Goal: Communication & Community: Answer question/provide support

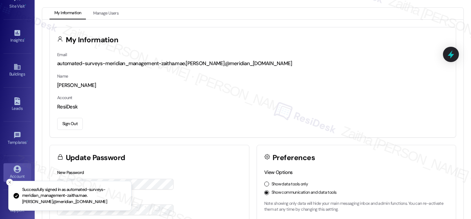
scroll to position [109, 0]
click at [23, 171] on div "Account" at bounding box center [17, 174] width 35 height 7
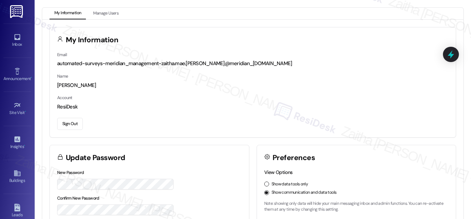
scroll to position [0, 0]
click at [19, 43] on div "Inbox" at bounding box center [17, 45] width 35 height 7
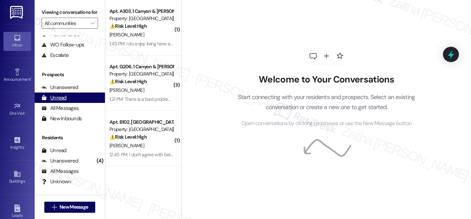
scroll to position [63, 0]
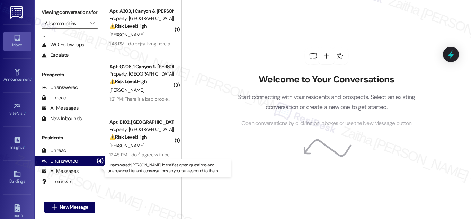
click at [64, 165] on div "Unanswered" at bounding box center [60, 160] width 37 height 7
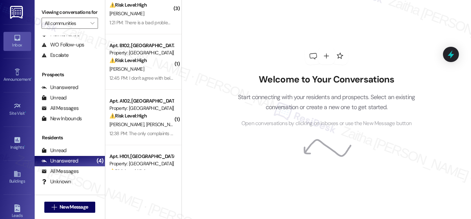
scroll to position [0, 0]
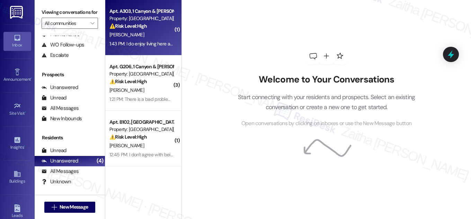
click at [151, 32] on div "R. Taylor" at bounding box center [141, 34] width 65 height 9
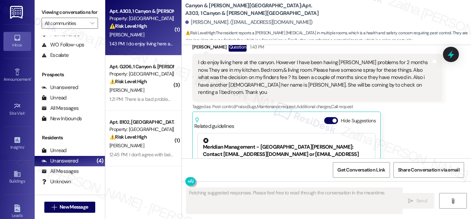
scroll to position [1048, 0]
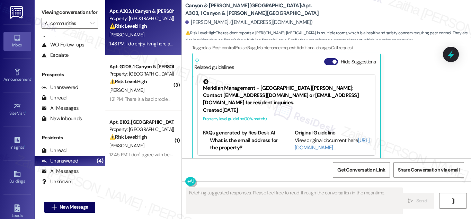
click at [329, 58] on button "Hide Suggestions" at bounding box center [331, 61] width 14 height 7
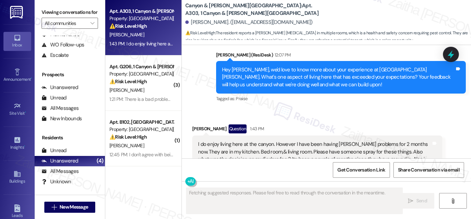
scroll to position [898, 0]
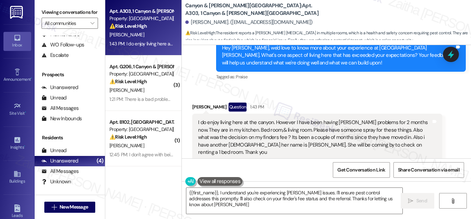
type textarea "{{first_name}}, I understand you're experiencing roach issues. I'll ensure pest…"
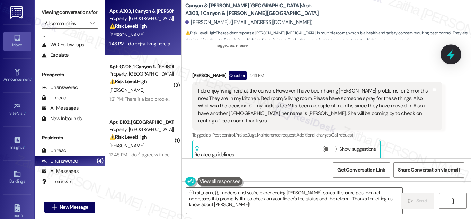
click at [446, 53] on icon at bounding box center [451, 54] width 12 height 12
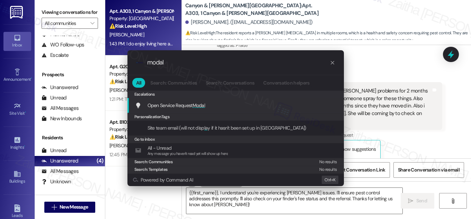
type input "modal"
click at [199, 105] on span "Modal" at bounding box center [199, 105] width 13 height 6
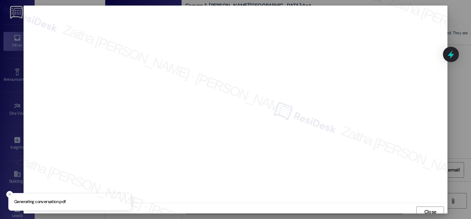
scroll to position [4, 0]
click at [428, 207] on span "Close" at bounding box center [430, 207] width 12 height 7
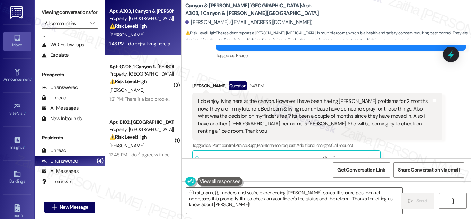
scroll to position [961, 0]
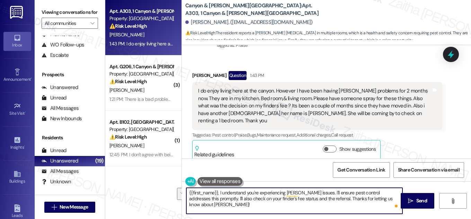
drag, startPoint x: 312, startPoint y: 193, endPoint x: 207, endPoint y: 198, distance: 104.7
click at [207, 198] on textarea "{{first_name}}, I understand you're experiencing roach issues. I'll ensure pest…" at bounding box center [294, 201] width 216 height 26
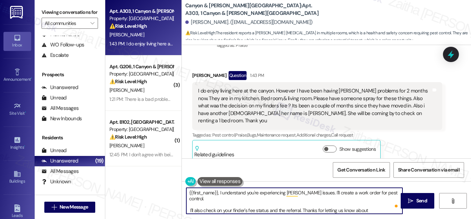
click at [391, 193] on textarea "{{first_name}}, I understand you're experiencing roach issues. I'll create a wo…" at bounding box center [294, 201] width 216 height 26
paste textarea "Do we have your permission to enter during your absence? Do you have pets that …"
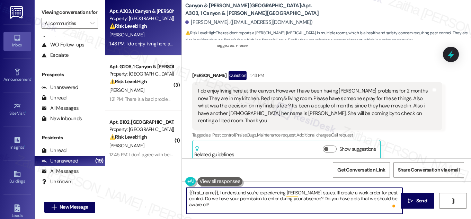
scroll to position [2, 0]
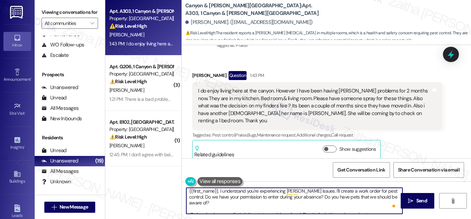
click at [196, 208] on textarea "{{first_name}}, I understand you're experiencing roach issues. I'll create a wo…" at bounding box center [294, 201] width 216 height 26
drag, startPoint x: 201, startPoint y: 208, endPoint x: 185, endPoint y: 206, distance: 16.1
click at [186, 206] on textarea "{{first_name}}, I understand you're experiencing roach issues. I'll create a wo…" at bounding box center [294, 201] width 216 height 26
type textarea "{{first_name}}, I understand you're experiencing roach issues. I'll create a wo…"
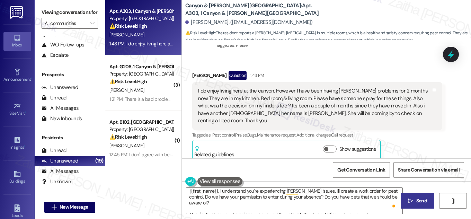
click at [417, 200] on span "Send" at bounding box center [421, 200] width 11 height 7
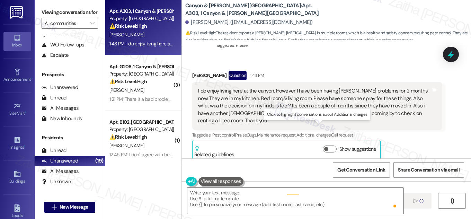
scroll to position [0, 0]
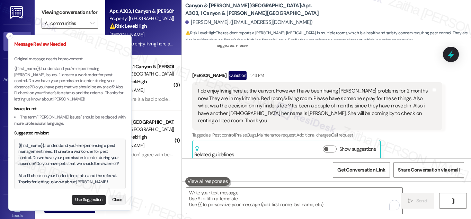
click at [83, 199] on button "Use Suggestion" at bounding box center [89, 200] width 34 height 10
type textarea "{{first_name}}, I understand you're experiencing a pest management need. I'll c…"
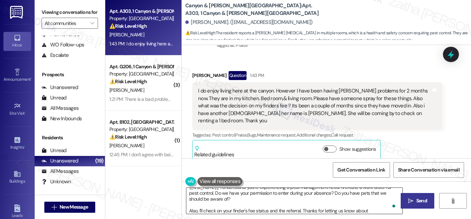
scroll to position [7, 0]
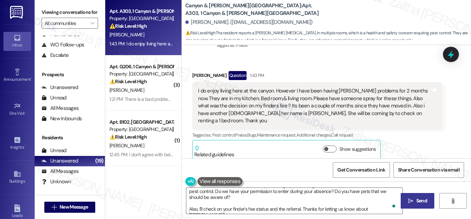
click at [416, 198] on span "Send" at bounding box center [421, 200] width 11 height 7
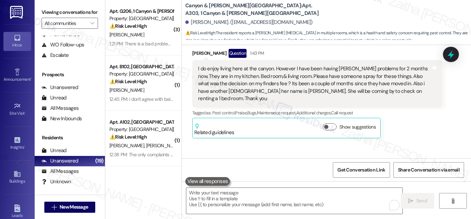
scroll to position [1031, 0]
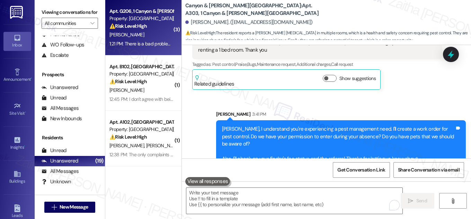
click at [163, 34] on div "E. Bryan" at bounding box center [141, 34] width 65 height 9
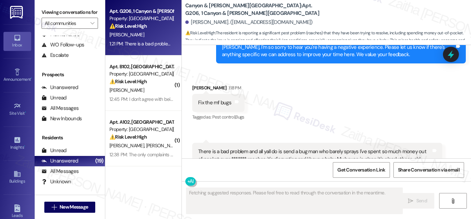
scroll to position [2147, 0]
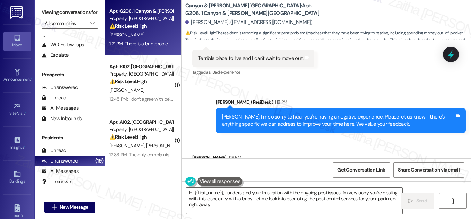
type textarea "Hi {{first_name}}, I understand your frustration with the ongoing pest issues. …"
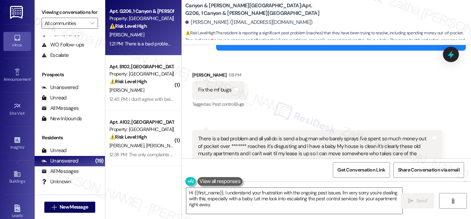
scroll to position [2210, 0]
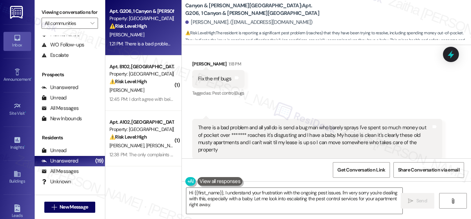
click at [328, 175] on button "Show suggestions" at bounding box center [330, 178] width 14 height 7
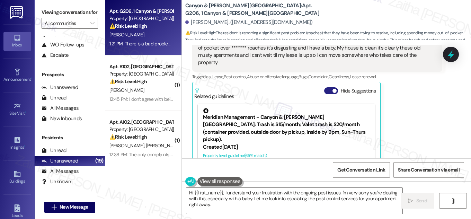
click at [326, 87] on button "Hide Suggestions" at bounding box center [331, 90] width 14 height 7
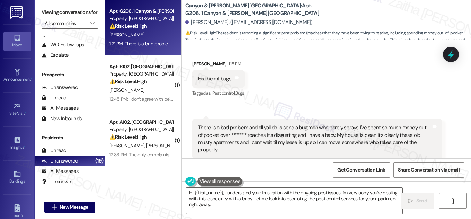
click at [329, 175] on button "Show suggestions" at bounding box center [330, 178] width 14 height 7
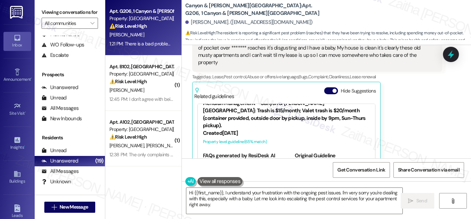
scroll to position [26, 0]
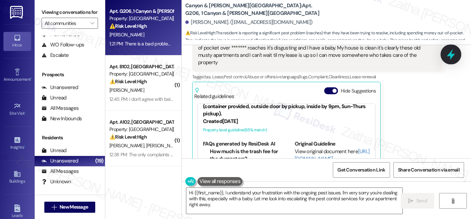
click at [446, 57] on icon at bounding box center [451, 54] width 12 height 12
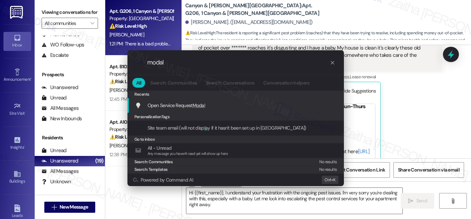
type input "modal"
drag, startPoint x: 139, startPoint y: 59, endPoint x: 116, endPoint y: 65, distance: 23.6
click at [116, 65] on div ".cls-1{fill:#0a055f;}.cls-2{fill:#0cc4c4;} resideskLogoBlueOrange modal All Sea…" at bounding box center [235, 109] width 471 height 219
click at [469, 96] on div ".cls-1{fill:#0a055f;}.cls-2{fill:#0cc4c4;} resideskLogoBlueOrange modal All Sea…" at bounding box center [235, 109] width 471 height 219
type input "modal"
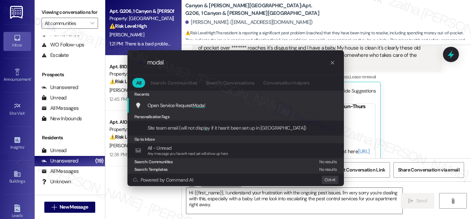
click at [197, 106] on span "Modal" at bounding box center [199, 105] width 13 height 6
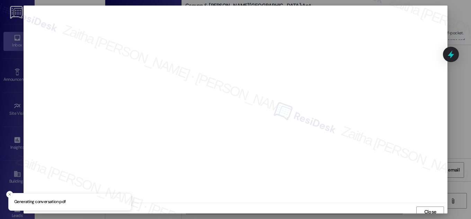
scroll to position [4, 0]
click at [426, 206] on span "Close" at bounding box center [430, 207] width 12 height 7
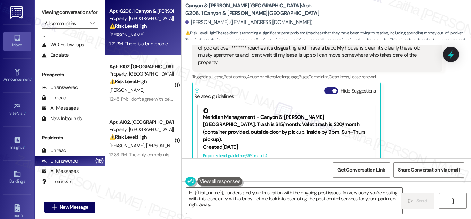
click at [324, 87] on button "Hide Suggestions" at bounding box center [331, 90] width 14 height 7
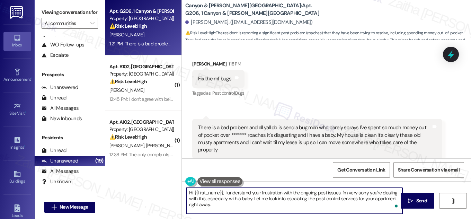
drag, startPoint x: 268, startPoint y: 198, endPoint x: 274, endPoint y: 206, distance: 9.4
click at [274, 206] on textarea "Hi {{first_name}}, I understand your frustration with the ongoing pest issues. …" at bounding box center [294, 201] width 216 height 26
drag, startPoint x: 222, startPoint y: 192, endPoint x: 201, endPoint y: 192, distance: 20.4
click at [201, 192] on textarea "Hi {{first_name}}, I understand your frustration with the ongoing pest issues. …" at bounding box center [294, 201] width 216 height 26
click at [222, 193] on textarea "Hi {{first_name}}, I understand your frustration with the ongoing pest issues. …" at bounding box center [294, 201] width 216 height 26
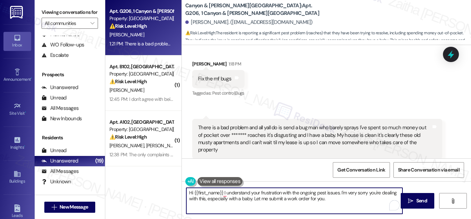
click at [190, 192] on textarea "Hi {{first_name}} I understand your frustration with the ongoing pest issues. I…" at bounding box center [294, 201] width 216 height 26
click at [383, 199] on textarea "Thank you for letting me know, {{first_name}}. I understand your frustration wi…" at bounding box center [294, 201] width 216 height 26
paste textarea "Do we have your permission to enter during your absence? Do you have pets that …"
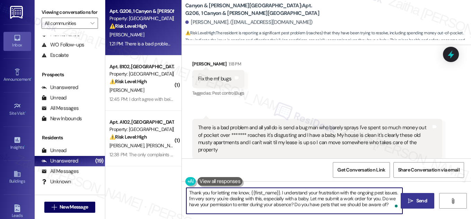
type textarea "Thank you for letting me know, {{first_name}}. I understand your frustration wi…"
click at [420, 199] on span "Send" at bounding box center [421, 200] width 11 height 7
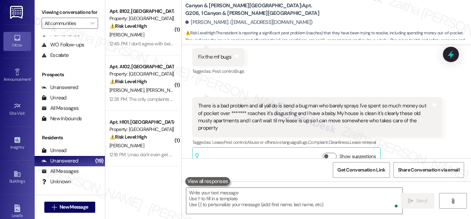
scroll to position [2273, 0]
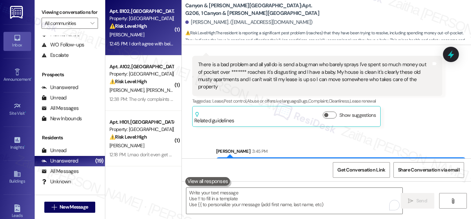
click at [158, 35] on div "S. Sligh" at bounding box center [141, 34] width 65 height 9
type textarea "Fetching suggested responses. Please feel free to read through the conversation…"
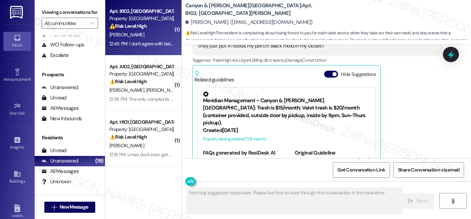
scroll to position [2910, 0]
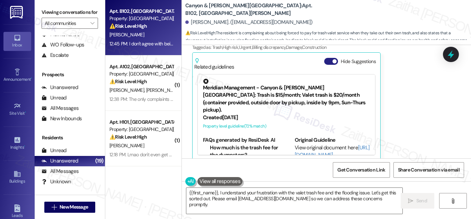
click at [326, 58] on button "Hide Suggestions" at bounding box center [331, 61] width 14 height 7
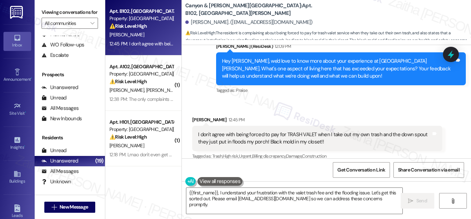
scroll to position [2792, 0]
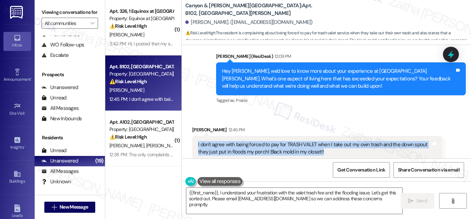
drag, startPoint x: 195, startPoint y: 135, endPoint x: 325, endPoint y: 141, distance: 130.4
click at [325, 141] on div "I don't agree with being forced to pay for TRASH VALET when I take out my own t…" at bounding box center [317, 148] width 250 height 25
copy div "I don't agree with being forced to pay for TRASH VALET when I take out my own t…"
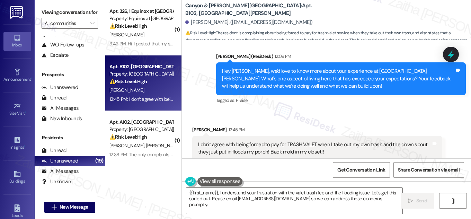
click at [297, 110] on div "Received via SMS Shannon Sligh 12:45 PM I don't agree with being forced to pay …" at bounding box center [326, 153] width 289 height 87
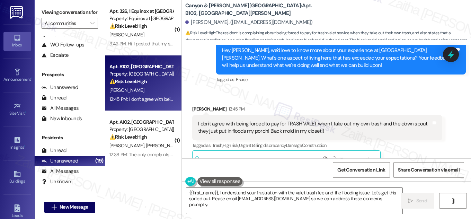
scroll to position [2823, 0]
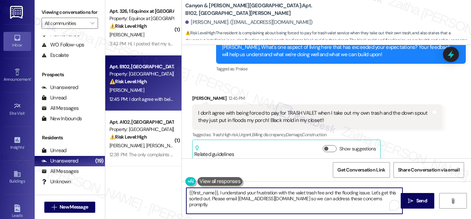
drag, startPoint x: 369, startPoint y: 192, endPoint x: 372, endPoint y: 202, distance: 11.0
click at [372, 202] on textarea "{{first_name}}, I understand your frustration with the valet trash fee and the …" at bounding box center [294, 201] width 216 height 26
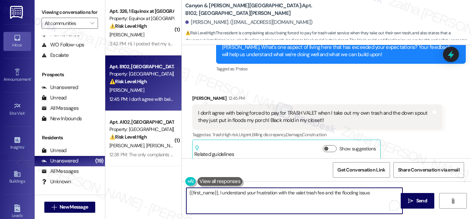
type textarea "{{first_name}}, I understand your frustration with the valet trash fee and the …"
drag, startPoint x: 185, startPoint y: 193, endPoint x: 373, endPoint y: 195, distance: 188.1
click at [372, 196] on textarea "{{first_name}}, I understand your frustration with the valet trash fee and the …" at bounding box center [294, 201] width 216 height 26
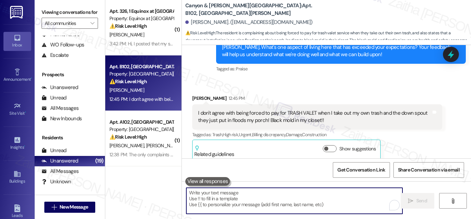
click at [239, 194] on textarea "To enrich screen reader interactions, please activate Accessibility in Grammarl…" at bounding box center [294, 201] width 216 height 26
paste textarea "Hi {{first_name}}, thank you for sharing your concerns. I’ll ensure to relay yo…"
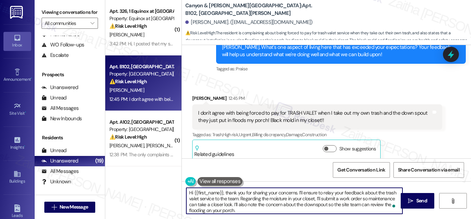
scroll to position [2792, 0]
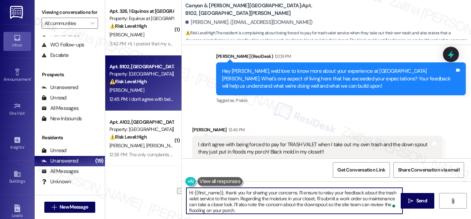
drag, startPoint x: 226, startPoint y: 192, endPoint x: 186, endPoint y: 190, distance: 39.5
click at [186, 190] on textarea "Hi {{first_name}}, thank you for sharing your concerns. I’ll ensure to relay yo…" at bounding box center [294, 201] width 216 height 26
click at [198, 126] on div "Shannon Sligh 12:45 PM" at bounding box center [317, 131] width 250 height 10
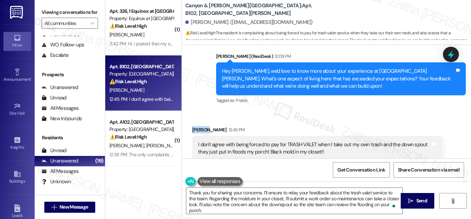
click at [198, 126] on div "Shannon Sligh 12:45 PM" at bounding box center [317, 131] width 250 height 10
copy div "Shannon"
click at [259, 193] on textarea "Thank you for sharing your concerns. I’ll ensure to relay your feedback about t…" at bounding box center [294, 201] width 216 height 26
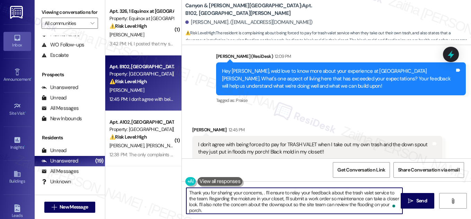
paste textarea "Shannon"
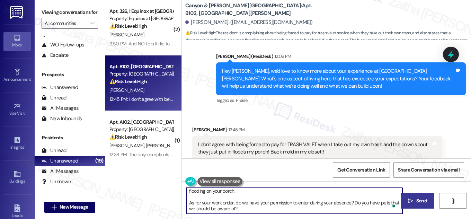
type textarea "Thank you for sharing your concerns, Shannon. I’ll ensure to relay your feedbac…"
click at [420, 202] on span "Send" at bounding box center [421, 200] width 11 height 7
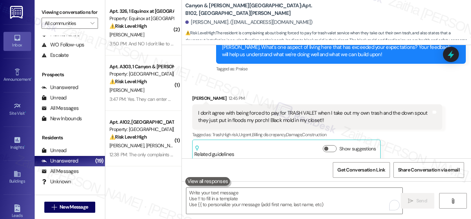
scroll to position [2916, 0]
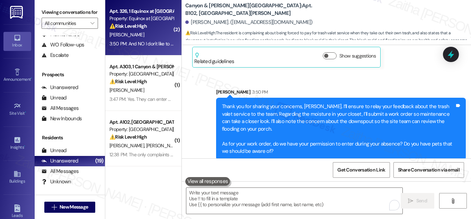
click at [158, 34] on div "B. Pesante" at bounding box center [141, 34] width 65 height 9
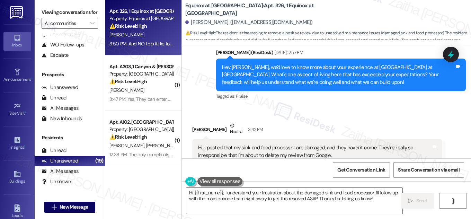
scroll to position [11798, 0]
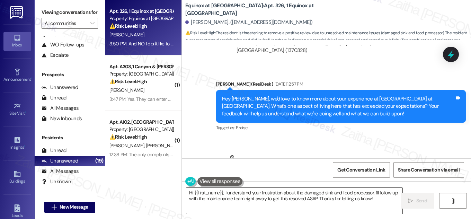
click at [190, 193] on textarea "Hi {{first_name}}, I understand your frustration about the damaged sink and foo…" at bounding box center [294, 201] width 216 height 26
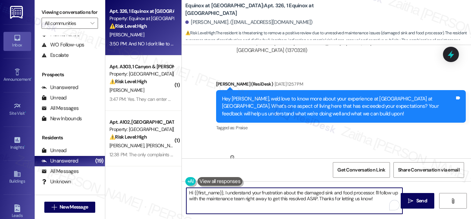
click at [190, 193] on textarea "Hi {{first_name}}, I understand your frustration about the damaged sink and foo…" at bounding box center [294, 201] width 216 height 26
click at [314, 197] on textarea "Thank you for letting us know, {{first_name}}. I understand your frustration ab…" at bounding box center [294, 201] width 216 height 26
drag, startPoint x: 349, startPoint y: 196, endPoint x: 314, endPoint y: 200, distance: 35.5
click at [314, 200] on textarea "Thank you for letting us know, {{first_name}}. I understand your frustration ab…" at bounding box center [294, 201] width 216 height 26
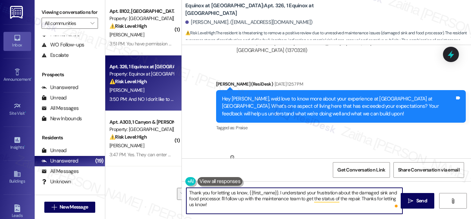
drag, startPoint x: 359, startPoint y: 198, endPoint x: 362, endPoint y: 206, distance: 9.1
click at [362, 206] on textarea "Thank you for letting us know, {{first_name}}. I understand your frustration ab…" at bounding box center [294, 201] width 216 height 26
click at [308, 197] on textarea "Thank you for letting us know, {{first_name}}. I understand your frustration ab…" at bounding box center [294, 201] width 216 height 26
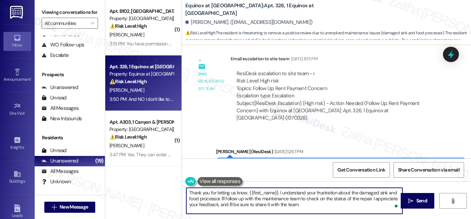
scroll to position [11703, 0]
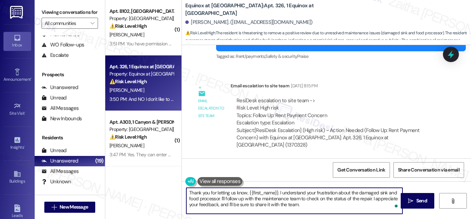
type textarea "Thank you for letting us know, {{first_name}}. I understand your frustration ab…"
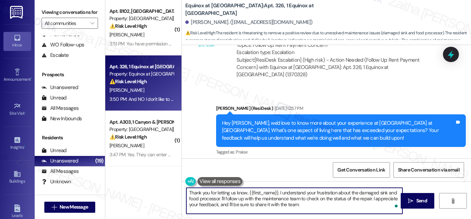
scroll to position [11830, 0]
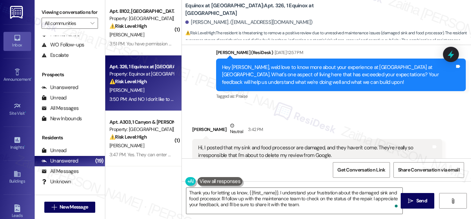
drag, startPoint x: 193, startPoint y: 92, endPoint x: 263, endPoint y: 99, distance: 70.3
click at [379, 106] on div "Received via SMS Betty Pesante Neutral 3:42 PM Hi, I posted that my sink and fo…" at bounding box center [326, 185] width 289 height 159
click at [306, 204] on textarea "Thank you for letting us know, {{first_name}}. I understand your frustration ab…" at bounding box center [294, 201] width 216 height 26
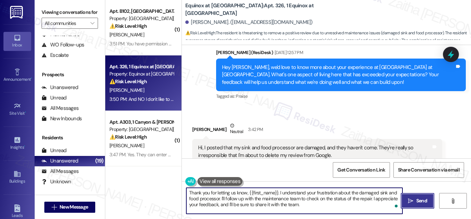
click at [421, 198] on span "Send" at bounding box center [421, 200] width 11 height 7
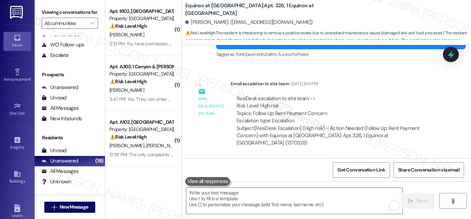
scroll to position [11726, 0]
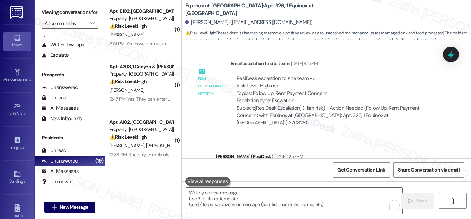
drag, startPoint x: 239, startPoint y: 102, endPoint x: 291, endPoint y: 100, distance: 52.0
copy div "sink and food processor"
click at [451, 54] on icon at bounding box center [451, 54] width 8 height 11
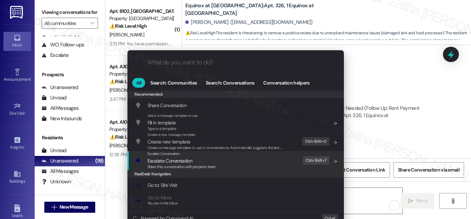
click at [176, 159] on span "Escalate Conversation" at bounding box center [170, 161] width 45 height 6
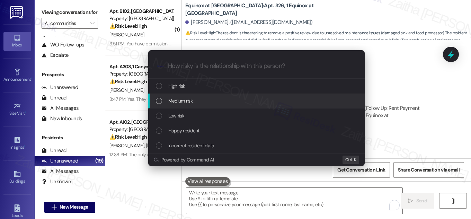
click at [194, 99] on div "Medium risk" at bounding box center [257, 101] width 203 height 8
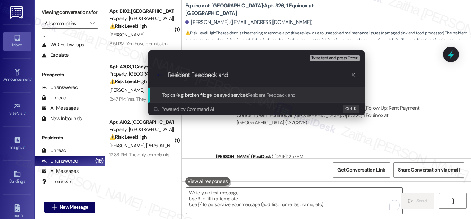
paste input "sink and food processor"
click at [233, 75] on input "Resident Feedback and sink and food processor" at bounding box center [259, 74] width 183 height 7
click at [256, 73] on input "Resident Feedback and Sink and food processor" at bounding box center [259, 74] width 183 height 7
type input "Resident Feedback and Sink and Food processor"
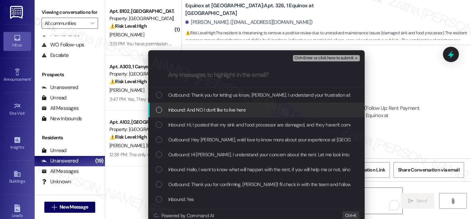
click at [159, 108] on div "List of options" at bounding box center [159, 110] width 6 height 6
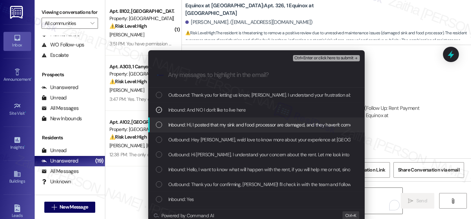
click at [160, 128] on div "Inbound: Hi, I posted that my sink and food processor are damaged, and they hav…" at bounding box center [257, 125] width 203 height 8
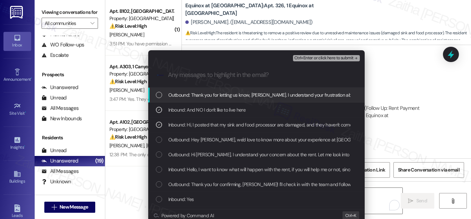
click at [311, 57] on span "Ctrl+Enter or click here to submit" at bounding box center [323, 58] width 59 height 5
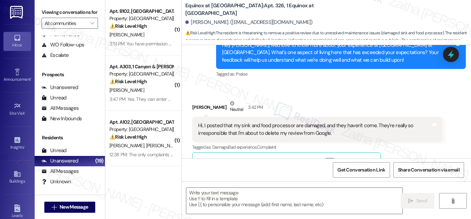
scroll to position [11789, 0]
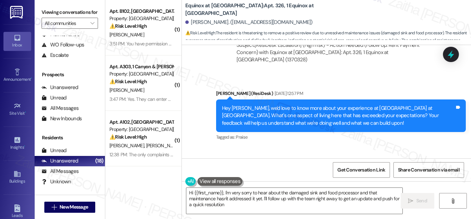
type textarea "Hi {{first_name}}, I'm very sorry to hear about the damaged sink and food proce…"
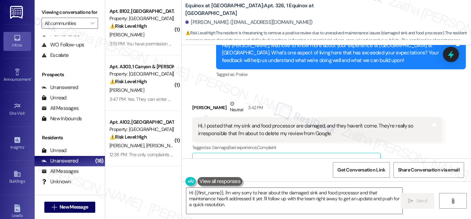
scroll to position [11840, 0]
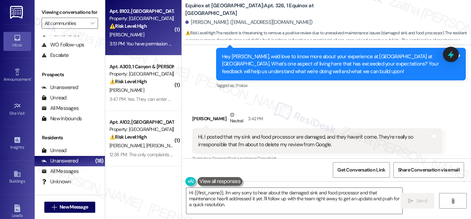
click at [139, 36] on div "S. Sligh" at bounding box center [141, 34] width 65 height 9
type textarea "Fetching suggested responses. Please feel free to read through the conversation…"
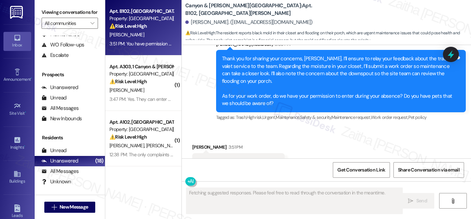
scroll to position [2953, 0]
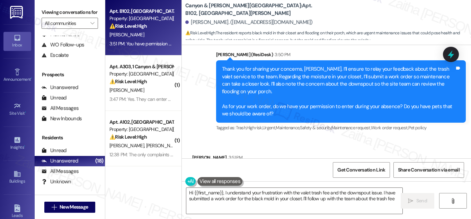
type textarea "Hi {{first_name}}, I understand your frustration with the valet trash fee and t…"
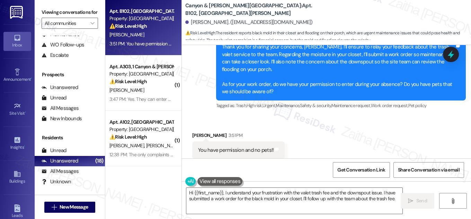
scroll to position [2985, 0]
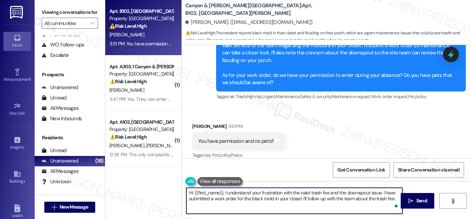
drag, startPoint x: 187, startPoint y: 192, endPoint x: 394, endPoint y: 201, distance: 207.3
click at [394, 201] on div "Hi {{first_name}}, I understand your frustration with the valet trash fee and t…" at bounding box center [294, 200] width 217 height 27
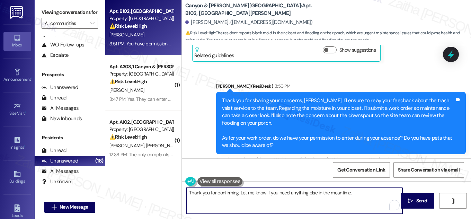
scroll to position [2985, 0]
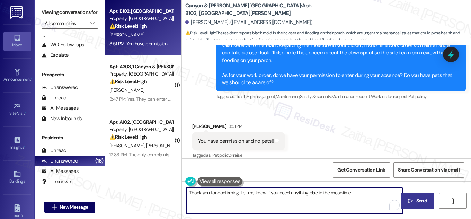
type textarea "Thank you for confirming. Let me know if you need anything else in the meantime."
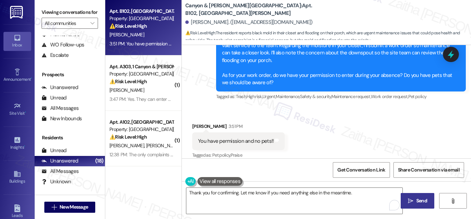
click at [418, 196] on button " Send" at bounding box center [418, 201] width 34 height 16
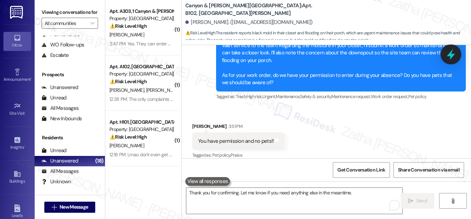
click at [453, 54] on icon at bounding box center [451, 54] width 12 height 12
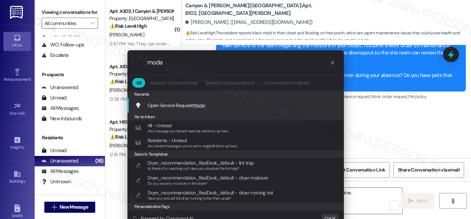
type input "moda"
click at [203, 105] on span "Moda" at bounding box center [199, 105] width 12 height 6
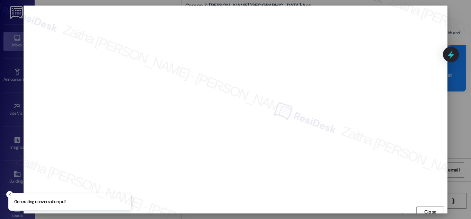
scroll to position [4, 0]
click at [430, 208] on span "Close" at bounding box center [430, 207] width 12 height 7
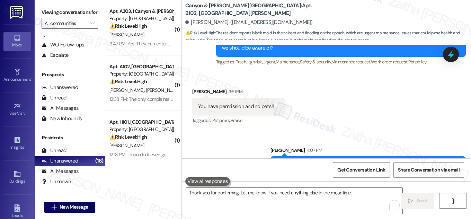
scroll to position [3033, 0]
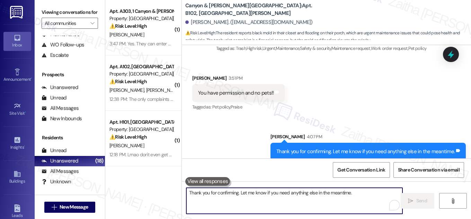
click at [257, 199] on textarea "Thank you for confirming. Let me know if you need anything else in the meantime." at bounding box center [294, 201] width 216 height 26
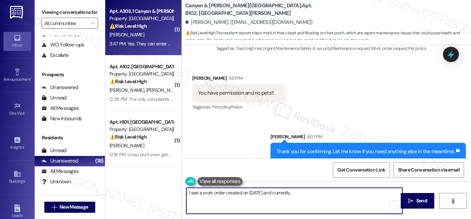
type textarea "I see a work order created on August 13th and currently"
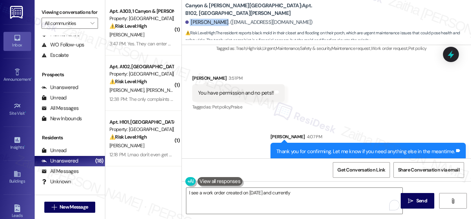
drag, startPoint x: 187, startPoint y: 23, endPoint x: 220, endPoint y: 23, distance: 32.2
click at [220, 23] on div "Shannon Sligh. (slighdawg3001@yahoo.com)" at bounding box center [248, 22] width 127 height 7
copy div "Shannon Sligh"
click at [452, 56] on icon at bounding box center [451, 54] width 8 height 11
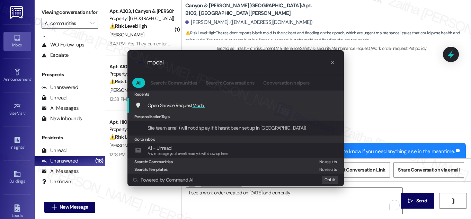
type input "modal"
click at [198, 105] on span "Modal" at bounding box center [199, 105] width 13 height 6
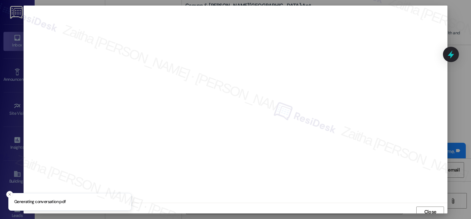
scroll to position [4, 0]
click at [426, 204] on span "Close" at bounding box center [430, 208] width 15 height 10
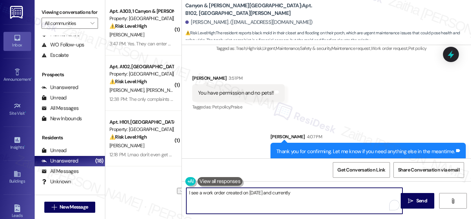
drag, startPoint x: 189, startPoint y: 193, endPoint x: 305, endPoint y: 196, distance: 116.1
click at [305, 196] on textarea "I see a work order created on August 13th and currently" at bounding box center [294, 201] width 216 height 26
type textarea "I"
click at [317, 197] on textarea "Upon further checking, I see your work is pending vendor." at bounding box center [294, 201] width 216 height 26
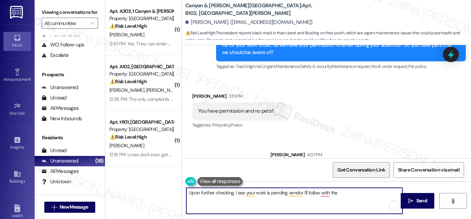
scroll to position [3033, 0]
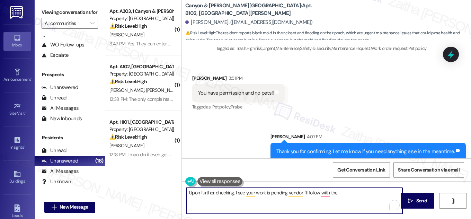
click at [319, 192] on textarea "Upon further checking, I see your work is pending vendor. I'll follow with the" at bounding box center [294, 201] width 216 height 26
click at [353, 196] on textarea "Upon further checking, I see your work is pending vendor. I'll follow up with t…" at bounding box center [294, 201] width 216 height 26
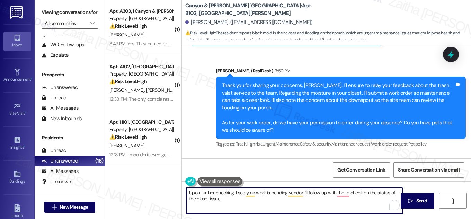
scroll to position [2939, 0]
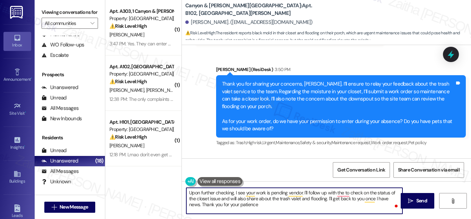
type textarea "Upon further checking, I see your work is pending vendor. I'll follow up with t…"
drag, startPoint x: 188, startPoint y: 193, endPoint x: 257, endPoint y: 208, distance: 70.6
click at [257, 208] on textarea "Upon further checking, I see your work is pending vendor. I'll follow up with t…" at bounding box center [294, 201] width 216 height 26
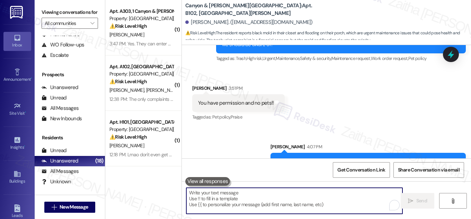
scroll to position [3033, 0]
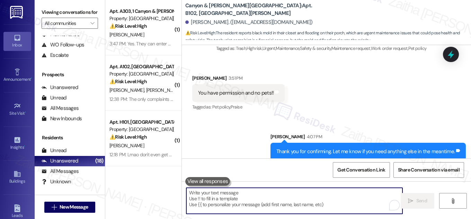
click at [245, 198] on textarea "To enrich screen reader interactions, please activate Accessibility in Grammarl…" at bounding box center [294, 201] width 216 height 26
paste textarea "Upon further review, I see that your work order is pending the vendor. I’ll fol…"
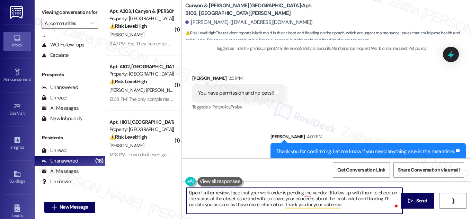
click at [326, 191] on textarea "Upon further review, I see that your work order is pending the vendor. I’ll fol…" at bounding box center [294, 201] width 216 height 26
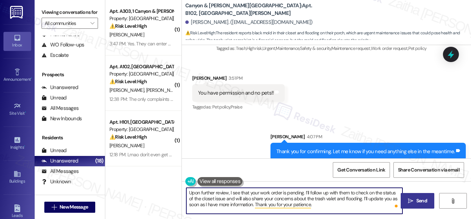
type textarea "Upon further review, I see that your work order is pending. I’ll follow up with…"
click at [425, 203] on span "Send" at bounding box center [421, 200] width 11 height 7
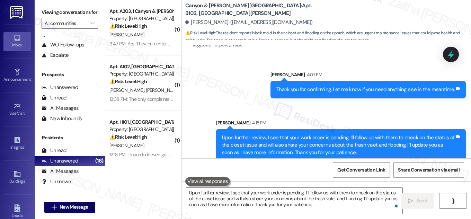
scroll to position [3096, 0]
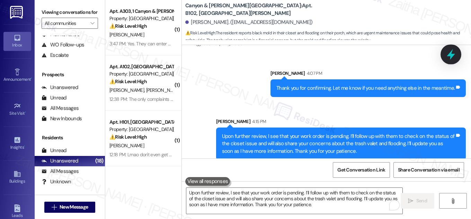
drag, startPoint x: 447, startPoint y: 53, endPoint x: 443, endPoint y: 55, distance: 3.9
click at [447, 53] on icon at bounding box center [450, 54] width 9 height 9
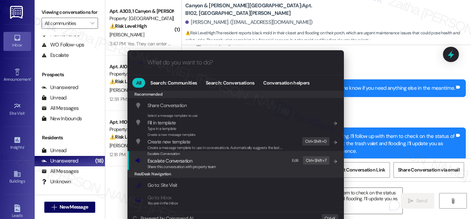
click at [185, 160] on span "Escalate Conversation" at bounding box center [170, 161] width 45 height 6
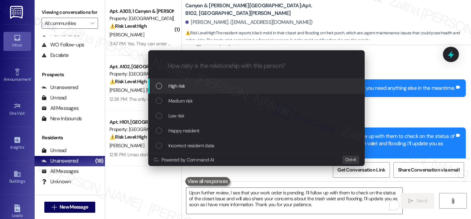
click at [185, 83] on span "High risk" at bounding box center [176, 86] width 17 height 8
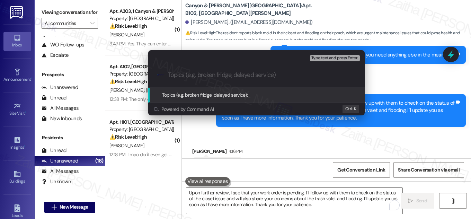
scroll to position [3144, 0]
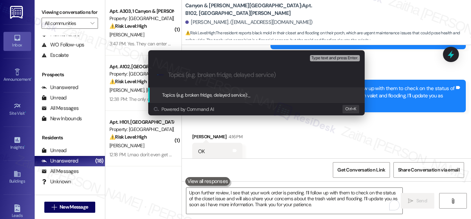
click at [404, 44] on div "Escalate Conversation High risk Topics (e.g. broken fridge, delayed service) An…" at bounding box center [235, 109] width 471 height 219
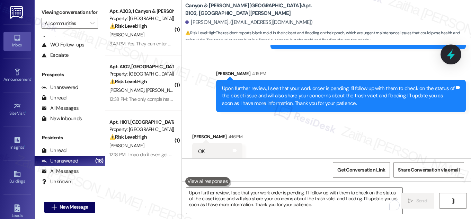
click at [452, 53] on icon at bounding box center [451, 54] width 12 height 12
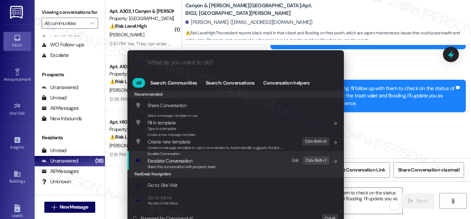
click at [170, 159] on span "Escalate Conversation" at bounding box center [170, 161] width 45 height 6
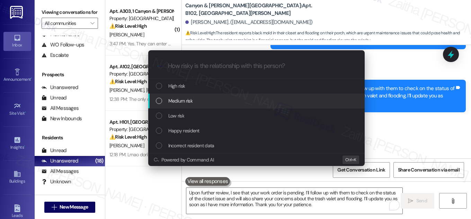
click at [190, 100] on span "Medium risk" at bounding box center [180, 101] width 24 height 8
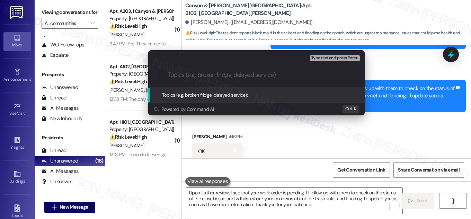
paste input "Following Up on Closet, Trash Valet, and Flooding Concerns"
type input "Following Up on Closet, Trash Valet, and Flooding Concerns"
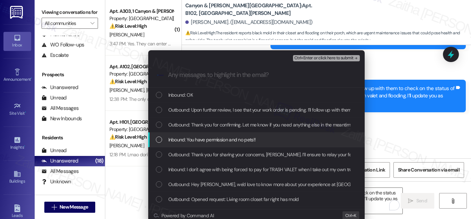
click at [156, 141] on div "List of options" at bounding box center [159, 139] width 6 height 6
click at [158, 141] on icon "List of options" at bounding box center [159, 139] width 5 height 5
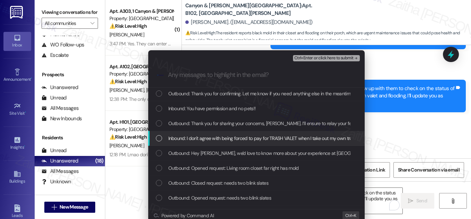
click at [168, 139] on span "Inbound: I don't agree with being forced to pay for TRASH VALET when I take out…" at bounding box center [342, 138] width 348 height 8
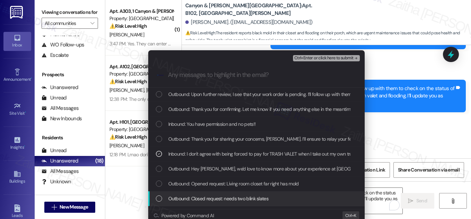
scroll to position [0, 0]
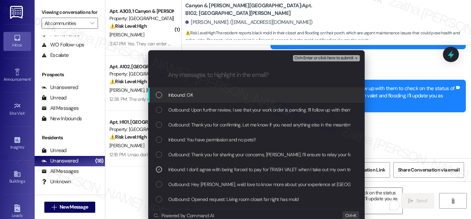
click at [309, 61] on button "Ctrl+Enter or click here to submit" at bounding box center [326, 58] width 67 height 6
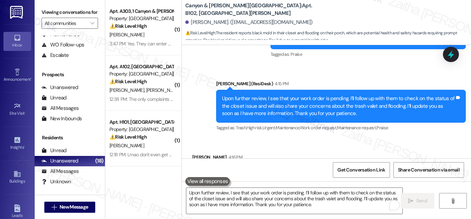
scroll to position [3144, 0]
click at [255, 196] on textarea "Upon further review, I see that your work order is pending. I’ll follow up with…" at bounding box center [294, 201] width 216 height 26
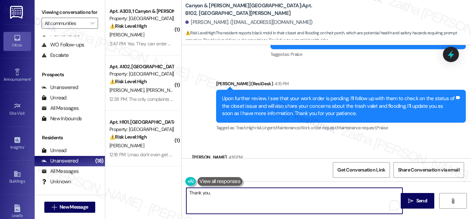
click at [200, 153] on div "Shannon Sligh 4:16 PM" at bounding box center [256, 158] width 128 height 10
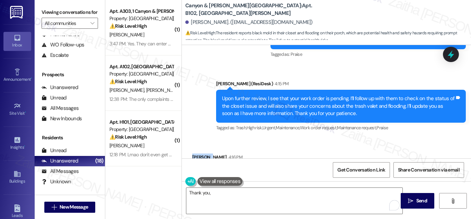
click at [200, 153] on div "Shannon Sligh 4:16 PM" at bounding box center [256, 158] width 128 height 10
copy div "Shannon"
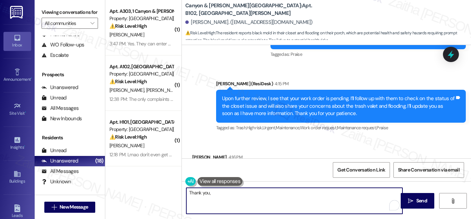
click at [223, 189] on textarea "Thank you," at bounding box center [294, 201] width 216 height 26
paste textarea "Shannon"
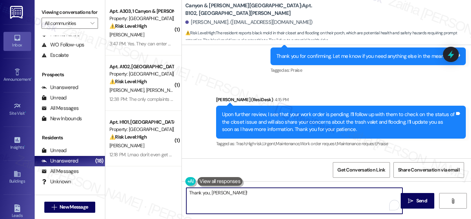
scroll to position [3175, 0]
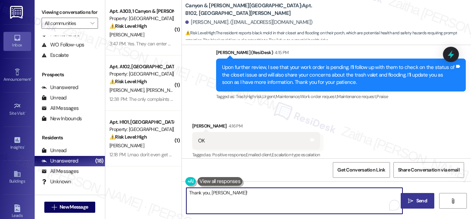
type textarea "Thank you, Shannon!"
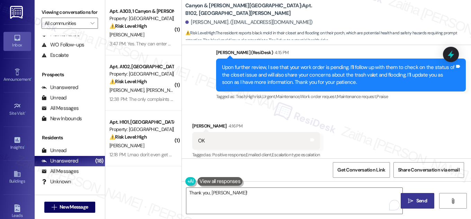
click at [412, 198] on icon "" at bounding box center [410, 201] width 5 height 6
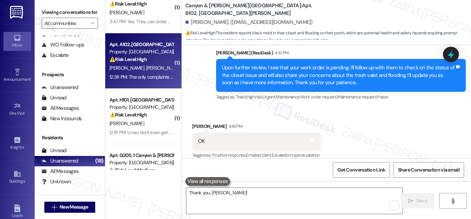
scroll to position [31, 0]
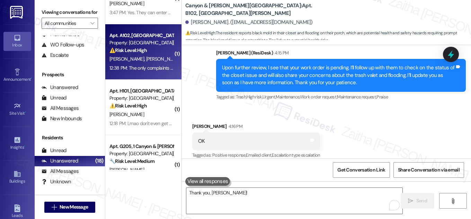
click at [157, 57] on div "D. Lawson T. Lawson" at bounding box center [141, 59] width 65 height 9
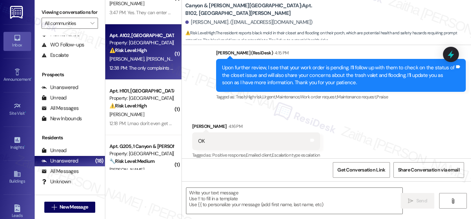
type textarea "Fetching suggested responses. Please feel free to read through the conversation…"
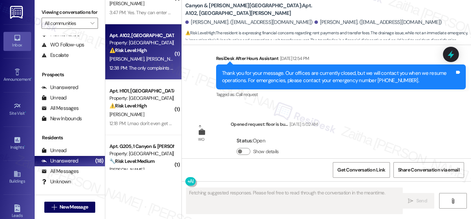
scroll to position [2944, 0]
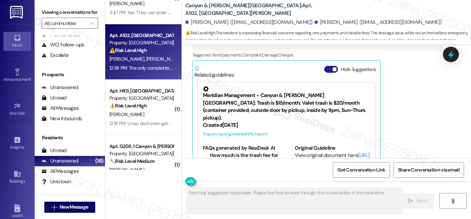
click at [326, 66] on button "Hide Suggestions" at bounding box center [331, 69] width 14 height 7
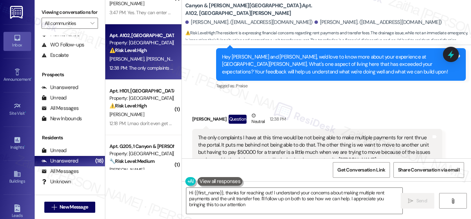
type textarea "Hi {{first_name}}, thanks for reaching out! I understand your concerns about ma…"
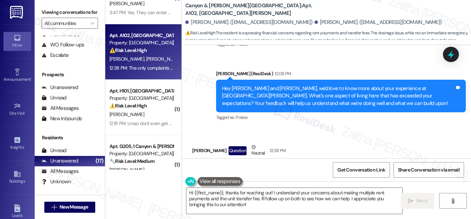
scroll to position [0, 0]
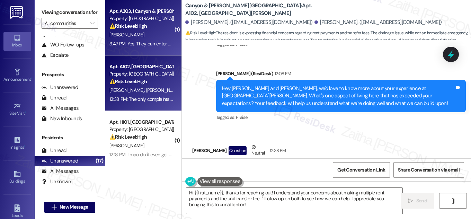
click at [154, 24] on div "⚠️ Risk Level: High The resident reports a roach infestation in multiple rooms,…" at bounding box center [141, 26] width 64 height 7
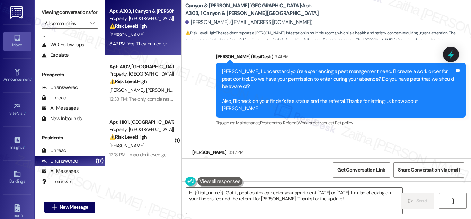
scroll to position [1100, 0]
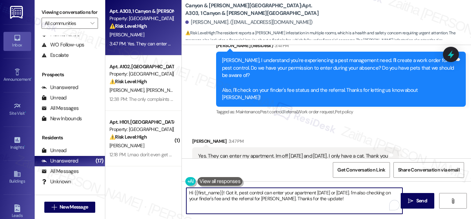
drag, startPoint x: 235, startPoint y: 192, endPoint x: 189, endPoint y: 191, distance: 45.7
click at [189, 191] on textarea "Hi {{first_name}}! Got it, pest control can enter your apartment on Tuesday or …" at bounding box center [294, 201] width 216 height 26
click at [332, 192] on textarea "Thanks for confirming! I've noted pest control can enter your apartment on Tues…" at bounding box center [294, 201] width 216 height 26
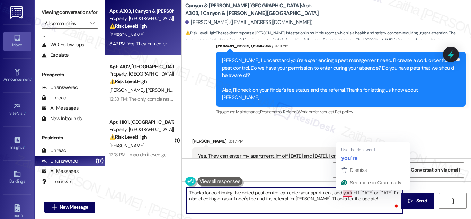
type textarea "Thanks for confirming! I've noted pest control can enter your apartment, and yo…"
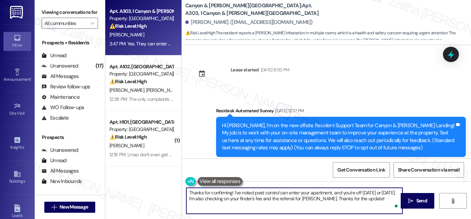
scroll to position [1100, 0]
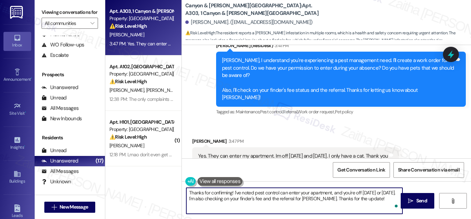
click at [387, 194] on textarea "Thanks for confirming! I've noted pest control can enter your apartment, and yo…" at bounding box center [294, 201] width 216 height 26
drag, startPoint x: 186, startPoint y: 193, endPoint x: 210, endPoint y: 205, distance: 27.1
click at [210, 205] on textarea "Thanks for confirming! I've noted pest control can enter your apartment, and yo…" at bounding box center [294, 201] width 216 height 26
type textarea "Thanks for confirming! I've noted pest control can enter your apartment, and yo…"
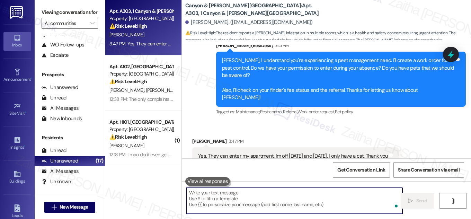
paste textarea "Thanks for confirming! I’ve noted that pest control has permission to enter you…"
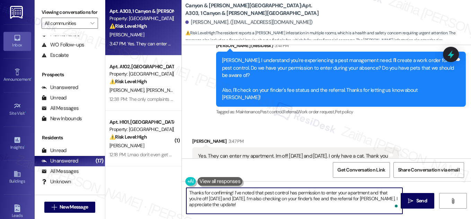
click at [367, 192] on textarea "Thanks for confirming! I’ve noted that pest control has permission to enter you…" at bounding box center [294, 201] width 216 height 26
drag, startPoint x: 223, startPoint y: 205, endPoint x: 269, endPoint y: 205, distance: 46.4
click at [269, 205] on textarea "Thanks for confirming! I’ve noted that pest control has permission to enter you…" at bounding box center [294, 201] width 216 height 26
click at [338, 201] on textarea "Thanks for confirming! I’ve noted that pest control has permission to enter you…" at bounding box center [294, 201] width 216 height 26
click at [338, 204] on textarea "Thanks for confirming! I’ve noted that pest control has permission to enter you…" at bounding box center [294, 201] width 216 height 26
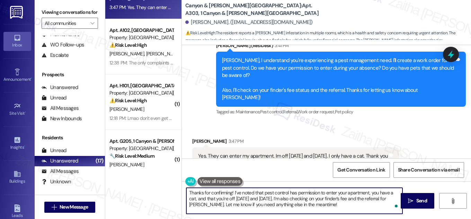
scroll to position [0, 0]
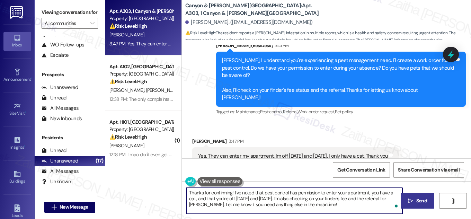
type textarea "Thanks for confirming! I’ve noted that pest control has permission to enter you…"
click at [421, 201] on span "Send" at bounding box center [421, 200] width 11 height 7
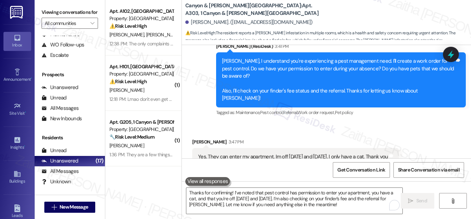
scroll to position [1100, 0]
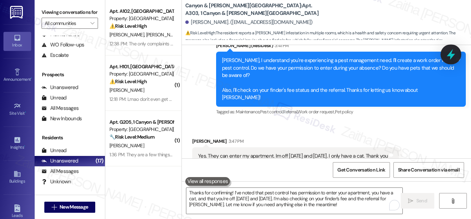
click at [452, 56] on icon at bounding box center [451, 54] width 8 height 11
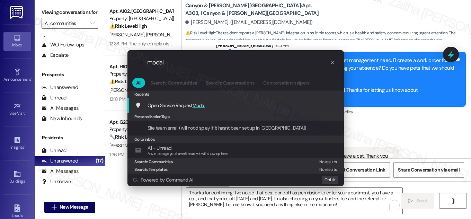
click at [201, 106] on span "Modal" at bounding box center [199, 105] width 13 height 6
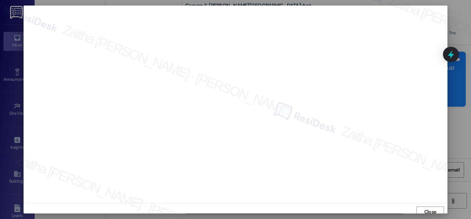
scroll to position [4, 0]
click at [429, 210] on span "Close" at bounding box center [430, 207] width 12 height 7
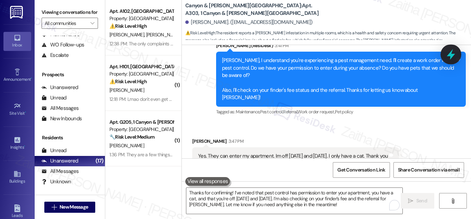
click at [444, 54] on div at bounding box center [451, 54] width 21 height 20
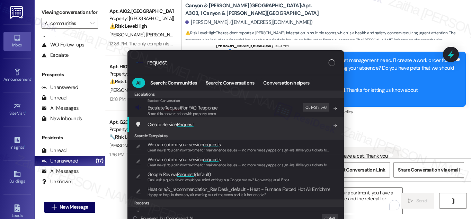
type input "request"
click at [187, 125] on span "Request" at bounding box center [185, 124] width 17 height 6
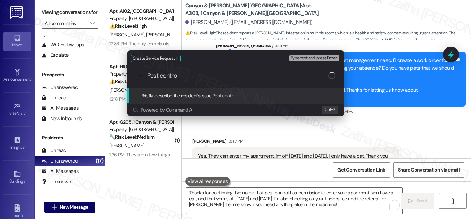
type input "Pest control"
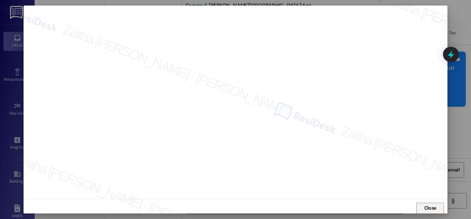
click at [429, 206] on span "Close" at bounding box center [430, 207] width 12 height 7
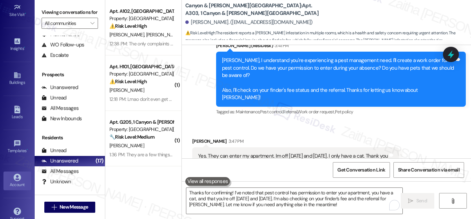
scroll to position [109, 0]
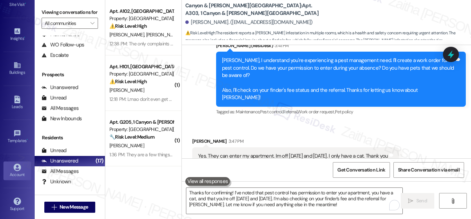
click at [17, 165] on icon at bounding box center [17, 166] width 7 height 7
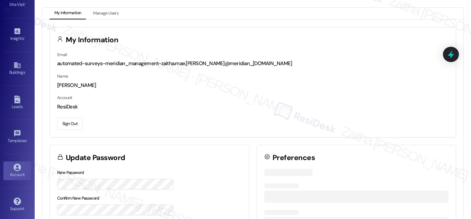
click at [64, 127] on button "Sign Out" at bounding box center [70, 124] width 26 height 12
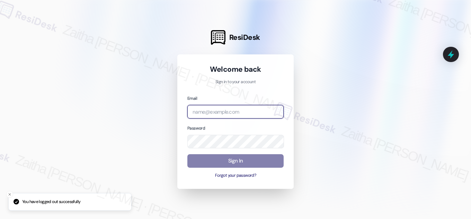
click at [208, 114] on input "email" at bounding box center [235, 112] width 96 height 14
type input "automated-surveys-meridian_management-zaitha.mae.garcia@meridian_management.com"
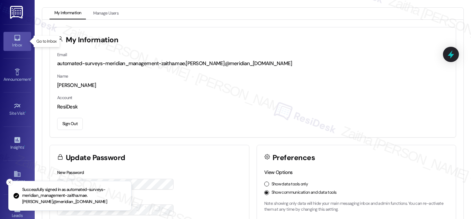
click at [18, 45] on div "Inbox" at bounding box center [17, 45] width 35 height 7
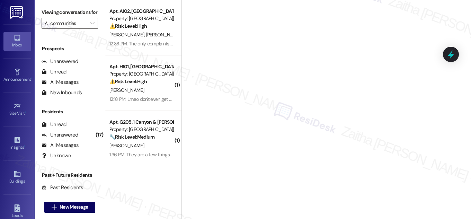
scroll to position [91, 0]
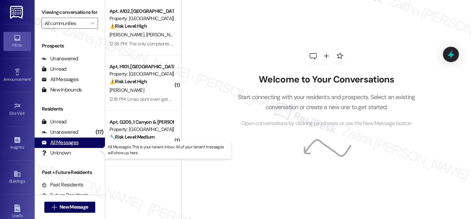
click at [67, 146] on div "All Messages" at bounding box center [60, 142] width 37 height 7
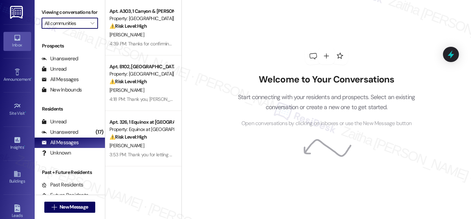
click at [78, 29] on input "All communities" at bounding box center [66, 23] width 42 height 11
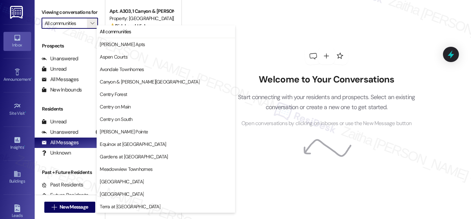
click at [290, 12] on div "Welcome to Your Conversations Start connecting with your residents and prospect…" at bounding box center [327, 87] width 208 height 175
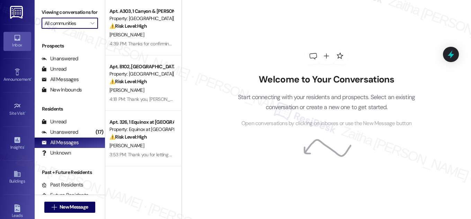
click at [66, 29] on input "All communities" at bounding box center [66, 23] width 42 height 11
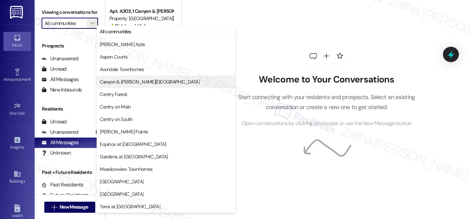
click at [132, 79] on span "Canyon & Knox Landing" at bounding box center [150, 81] width 100 height 7
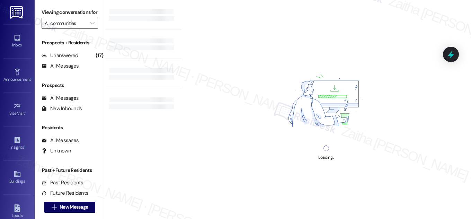
type input "Canyon & Knox Landing"
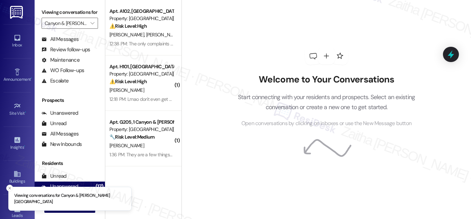
scroll to position [91, 0]
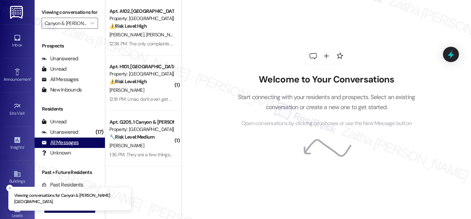
click at [64, 146] on div "All Messages" at bounding box center [60, 142] width 37 height 7
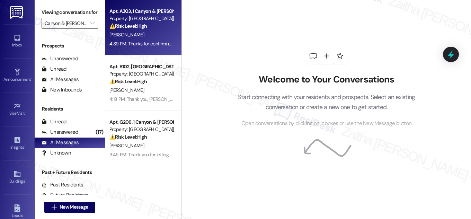
click at [159, 30] on div "Apt. A303, 1 Canyon & Knox Landing Property: Canyon & Knox Landing ⚠️ Risk Leve…" at bounding box center [141, 19] width 65 height 24
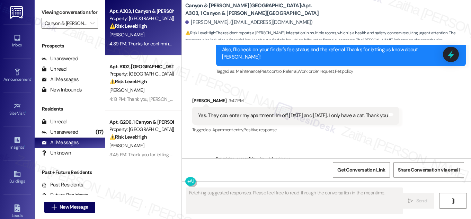
scroll to position [1173, 0]
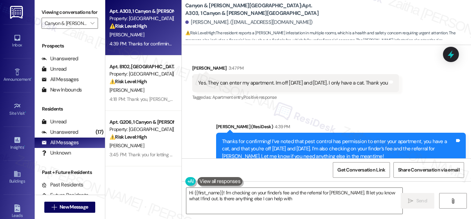
type textarea "Hi {{first_name}}! I'm checking on your finder's fee and the referral for Linda…"
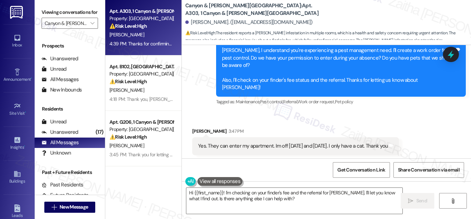
scroll to position [1078, 0]
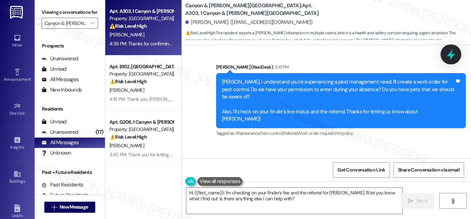
click at [450, 56] on icon at bounding box center [451, 54] width 12 height 12
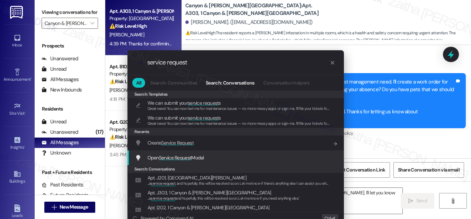
click at [178, 156] on span "Service Request" at bounding box center [175, 157] width 33 height 6
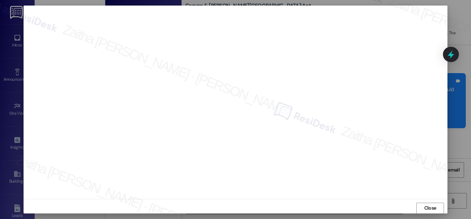
scroll to position [3, 0]
click at [425, 207] on span "Close" at bounding box center [430, 208] width 12 height 7
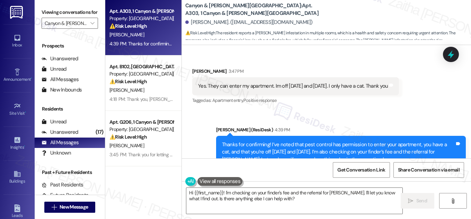
scroll to position [1173, 0]
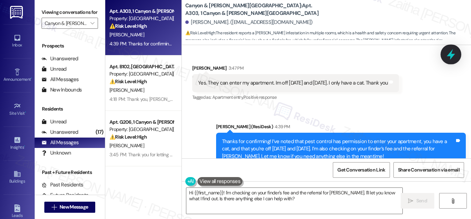
click at [449, 56] on icon at bounding box center [451, 54] width 8 height 11
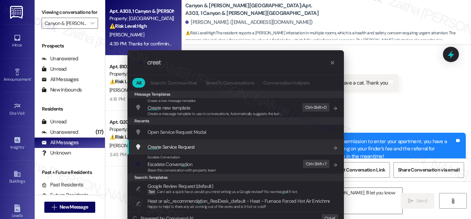
type input "creat"
click at [183, 148] on span "Creat e Service Request" at bounding box center [171, 147] width 47 height 6
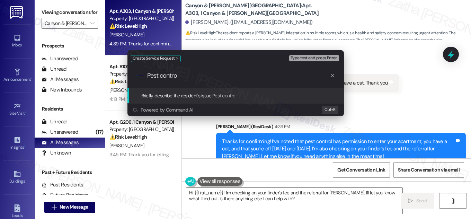
type input "Pest control"
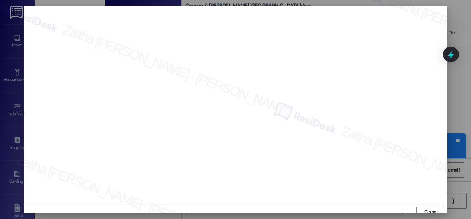
scroll to position [4, 0]
click at [423, 210] on span "Close" at bounding box center [430, 207] width 15 height 7
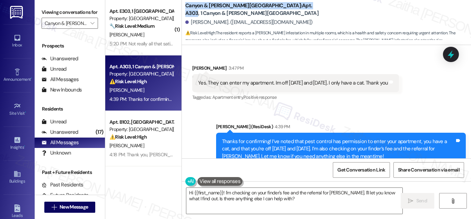
drag, startPoint x: 182, startPoint y: 9, endPoint x: 263, endPoint y: 6, distance: 80.4
click at [263, 6] on div "Canyon & Knox Landing: Apt. A303, 1 Canyon & Knox Landing Ricky Taylor. (ktownr…" at bounding box center [326, 21] width 289 height 38
copy b "Canyon & Knox Landing: Apt. A303"
click at [347, 173] on span "Get Conversation Link" at bounding box center [361, 169] width 48 height 7
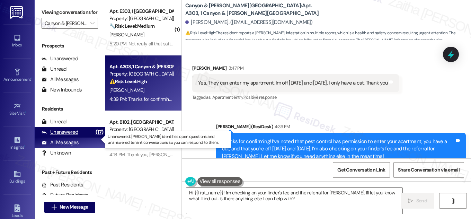
click at [62, 136] on div "Unanswered" at bounding box center [60, 131] width 37 height 7
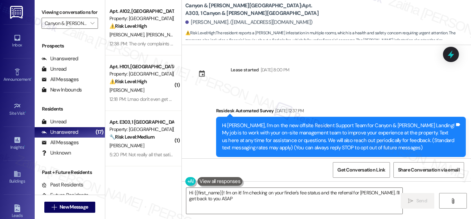
type textarea "Hi {{first_name}}! I'm on it! I'm checking on your finder's fee status and the …"
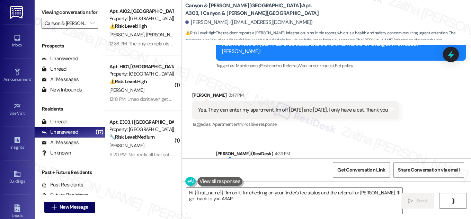
scroll to position [1173, 0]
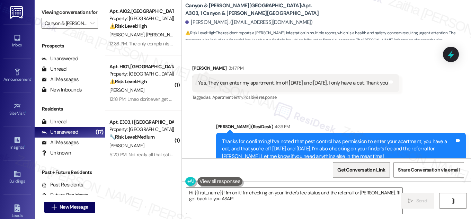
click at [369, 171] on span "Get Conversation Link" at bounding box center [361, 169] width 48 height 7
click at [450, 54] on icon at bounding box center [451, 54] width 8 height 11
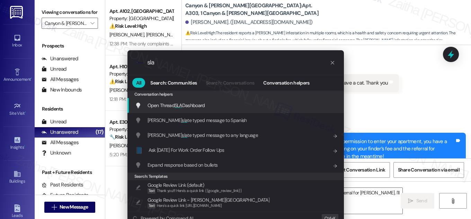
click at [178, 105] on span "SLA" at bounding box center [179, 105] width 8 height 6
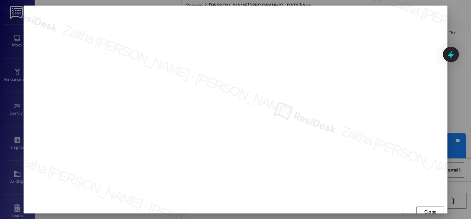
scroll to position [4, 0]
click at [428, 206] on span "Close" at bounding box center [430, 207] width 12 height 7
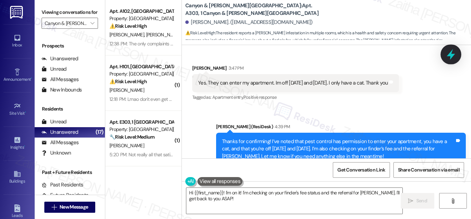
click at [451, 57] on icon at bounding box center [451, 54] width 8 height 11
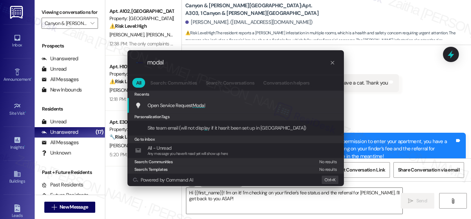
type input "modal"
click at [198, 106] on span "Modal" at bounding box center [199, 105] width 13 height 6
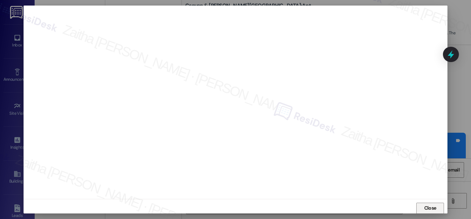
click at [429, 207] on span "Close" at bounding box center [430, 207] width 12 height 7
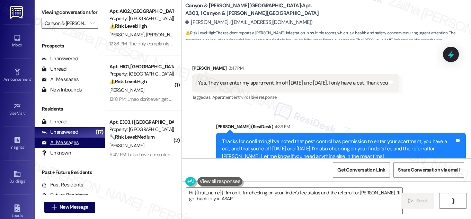
click at [67, 146] on div "All Messages" at bounding box center [60, 142] width 37 height 7
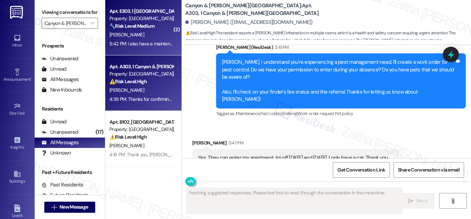
scroll to position [1100, 0]
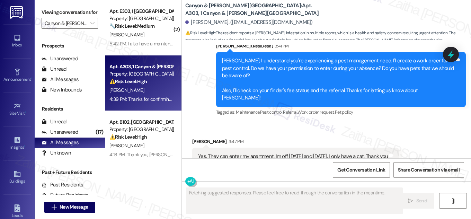
click at [142, 89] on div "R. Taylor" at bounding box center [141, 90] width 65 height 9
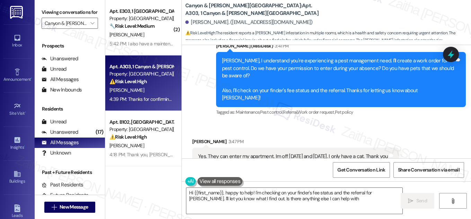
type textarea "Hi {{first_name}}, happy to help! I'm checking on your finder's fee status and …"
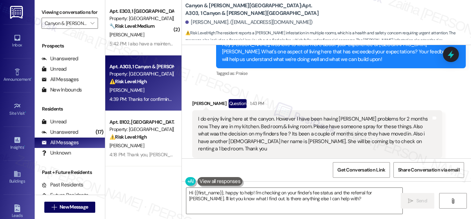
scroll to position [942, 0]
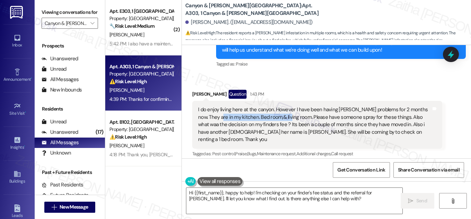
drag, startPoint x: 208, startPoint y: 117, endPoint x: 276, endPoint y: 115, distance: 67.2
click at [276, 115] on div "I do enjoy living here at the canyon. However I have been having roach problems…" at bounding box center [314, 124] width 233 height 37
copy div "kitchen. Bed room,& living room"
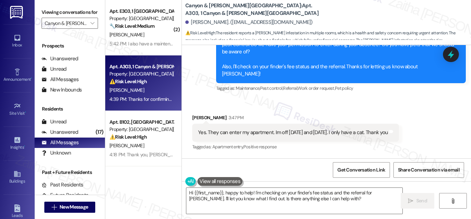
scroll to position [1131, 0]
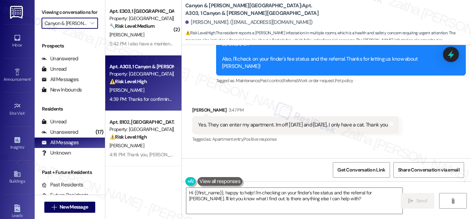
click at [83, 29] on input "Canyon & Knox Landing" at bounding box center [66, 23] width 42 height 11
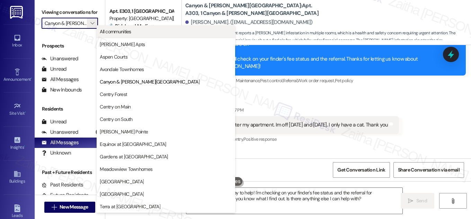
click at [114, 34] on span "All communities" at bounding box center [116, 31] width 32 height 7
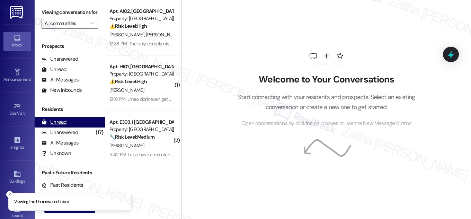
scroll to position [91, 0]
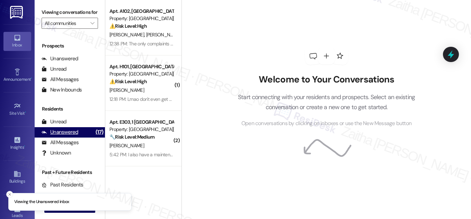
click at [64, 136] on div "Unanswered" at bounding box center [60, 131] width 37 height 7
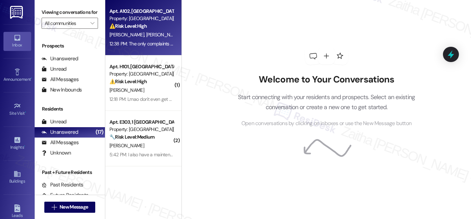
click at [162, 28] on div "⚠️ Risk Level: High The resident is expressing financial concerns regarding ren…" at bounding box center [141, 26] width 64 height 7
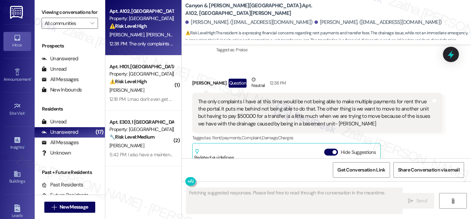
scroll to position [2944, 0]
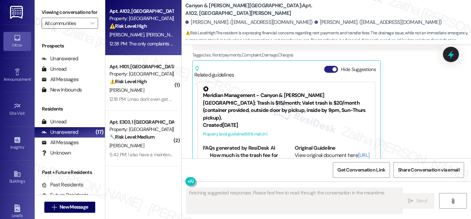
click at [326, 66] on button "Hide Suggestions" at bounding box center [331, 69] width 14 height 7
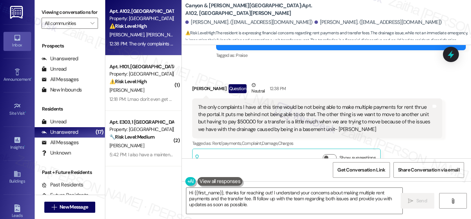
scroll to position [2856, 0]
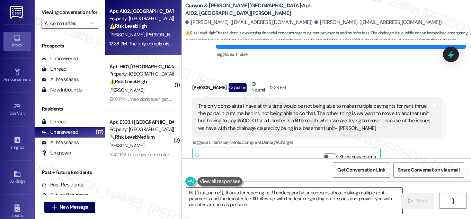
click at [189, 193] on textarea "Hi {{first_name}}, thanks for reaching out! I understand your concerns about ma…" at bounding box center [294, 201] width 216 height 26
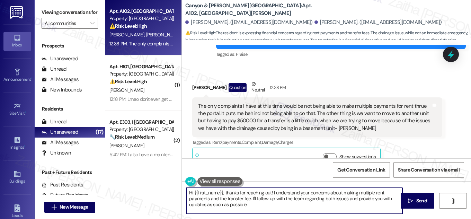
click at [189, 193] on textarea "Hi {{first_name}}, thanks for reaching out! I understand your concerns about ma…" at bounding box center [294, 201] width 216 height 26
drag, startPoint x: 294, startPoint y: 194, endPoint x: 343, endPoint y: 192, distance: 48.5
click at [343, 192] on textarea "Thank you for sharing your feedback, {{first_name}}. Thanks for reaching out! I…" at bounding box center [294, 201] width 216 height 26
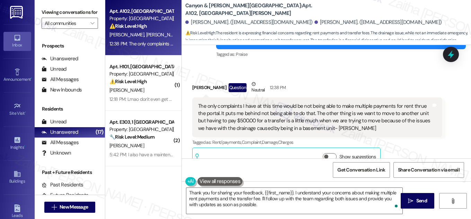
click at [198, 80] on div "Timothy Lawson Question Neutral 12:38 PM" at bounding box center [317, 88] width 250 height 17
copy div "Timothy"
click at [286, 193] on textarea "Thank you for sharing your feedback, {{first_name}}. I understand your concerns…" at bounding box center [294, 201] width 216 height 26
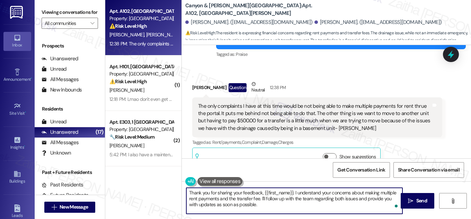
click at [286, 193] on textarea "Thank you for sharing your feedback, {{first_name}}. I understand your concerns…" at bounding box center [294, 201] width 216 height 26
paste textarea "Timothy"
click at [238, 205] on textarea "Thank you for sharing your feedback, Timothy. I understand your concerns about …" at bounding box center [294, 201] width 216 height 26
click at [280, 204] on textarea "Thank you for sharing your feedback, Timothy. I understand your concerns about …" at bounding box center [294, 201] width 216 height 26
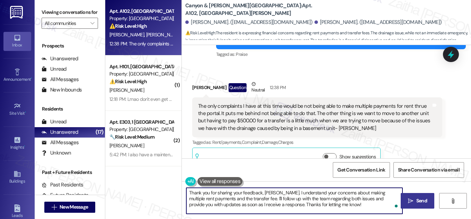
type textarea "Thank you for sharing your feedback, [PERSON_NAME]. I understand your concerns …"
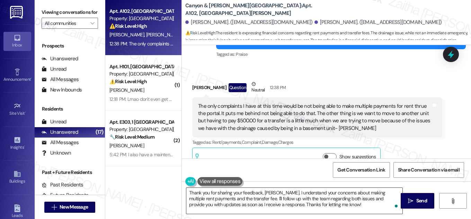
drag, startPoint x: 407, startPoint y: 199, endPoint x: 398, endPoint y: 192, distance: 11.2
click at [407, 199] on span " Send" at bounding box center [418, 200] width 22 height 7
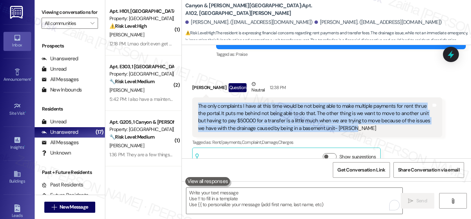
drag, startPoint x: 197, startPoint y: 89, endPoint x: 366, endPoint y: 119, distance: 172.1
click at [366, 119] on div "The only complaints I have at this time would be not being able to make multipl…" at bounding box center [317, 117] width 250 height 40
copy div "The only complaints I have at this time would be not being able to make multipl…"
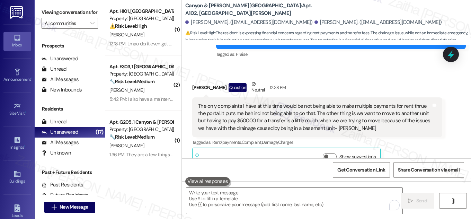
click at [402, 80] on div "Timothy Lawson Question Neutral 12:38 PM" at bounding box center [317, 88] width 250 height 17
click at [456, 54] on icon at bounding box center [451, 54] width 12 height 12
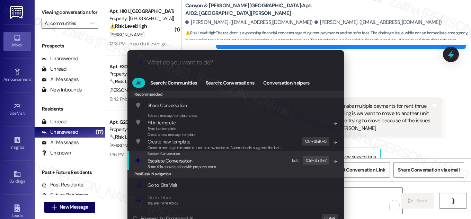
click at [159, 162] on span "Escalate Conversation" at bounding box center [170, 161] width 45 height 6
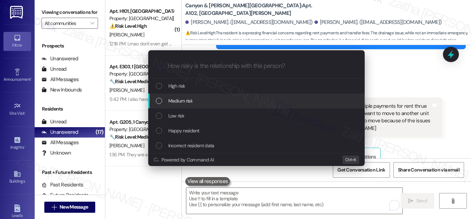
click at [180, 101] on span "Medium risk" at bounding box center [180, 101] width 24 height 8
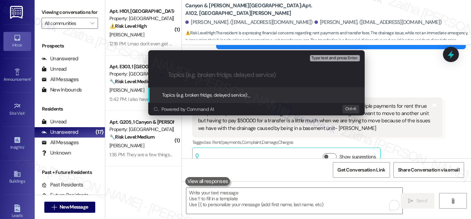
paste input "Resident Feedback – Payment Options and Transfer Fee Concern"
type input "Resident Feedback – Payment Options and Transfer Fee Concern"
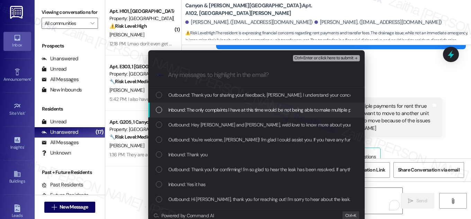
click at [154, 110] on div "Inbound: The only complaints I have at this time would be not being able to mak…" at bounding box center [256, 110] width 216 height 15
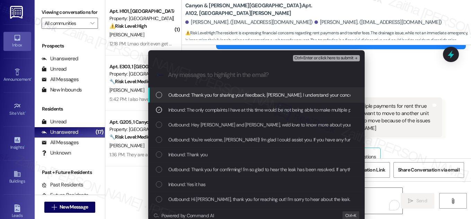
click at [328, 58] on span "Ctrl+Enter or click here to submit" at bounding box center [323, 58] width 59 height 5
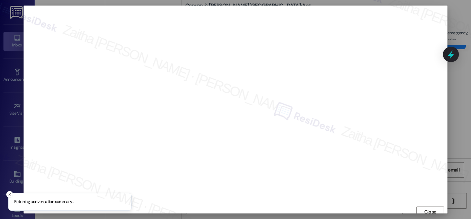
scroll to position [4, 0]
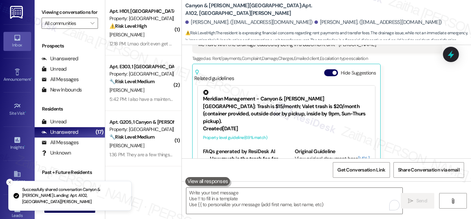
scroll to position [2944, 0]
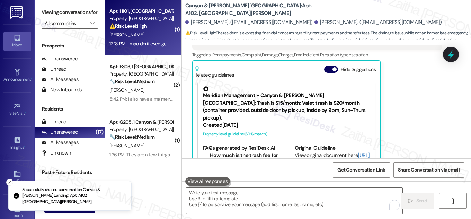
click at [142, 36] on div "[PERSON_NAME]" at bounding box center [141, 34] width 65 height 9
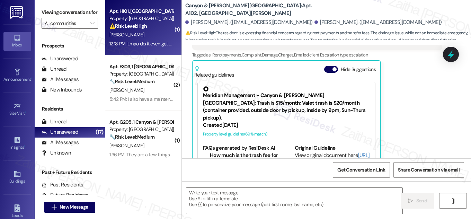
type textarea "Fetching suggested responses. Please feel free to read through the conversation…"
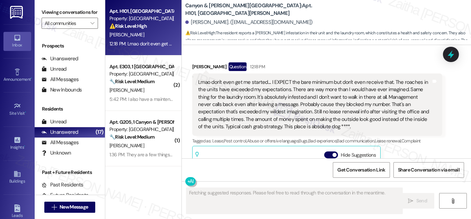
scroll to position [6744, 0]
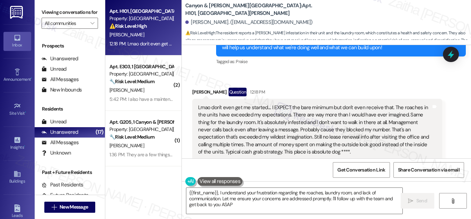
type textarea "{{first_name}}, I understand your frustration regarding the roaches, laundry ro…"
click at [329, 177] on button "Hide Suggestions" at bounding box center [331, 180] width 14 height 7
